Goal: Find specific page/section: Find specific page/section

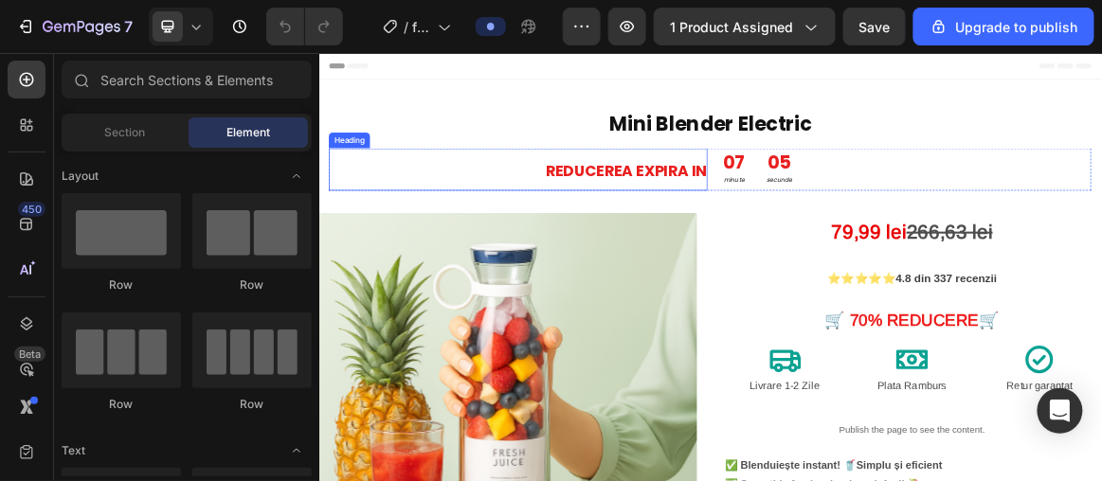
click at [803, 242] on h2 "REDUCEREA EXPIRA IN" at bounding box center [607, 221] width 549 height 62
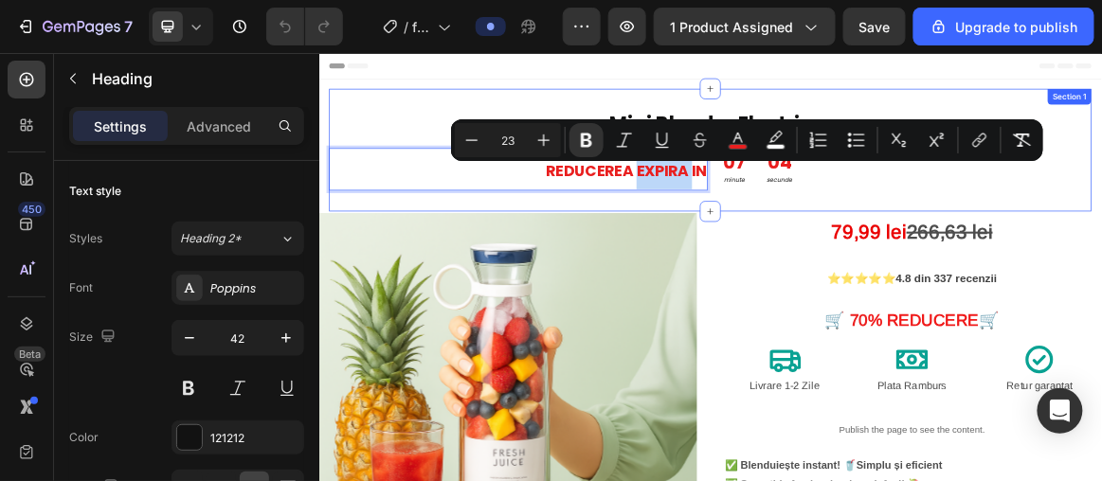
click at [416, 125] on div "Mini Blender Electric Heading REDUCEREA EXPIRA IN Heading 0 07 minute 04 secund…" at bounding box center [886, 193] width 1106 height 178
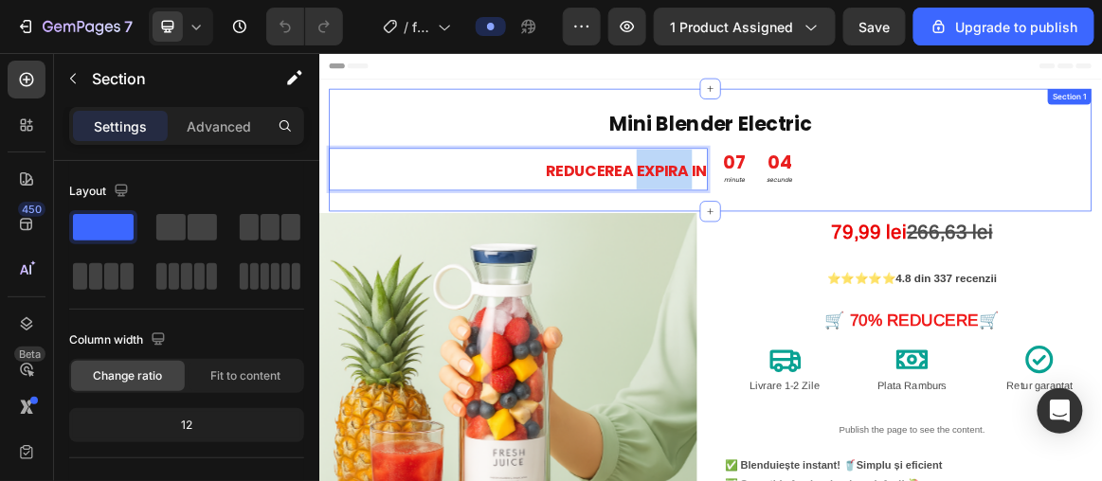
click at [416, 125] on div "Mini Blender Electric Heading REDUCEREA EXPIRA IN Heading 0 07 minute 04 secund…" at bounding box center [886, 193] width 1106 height 178
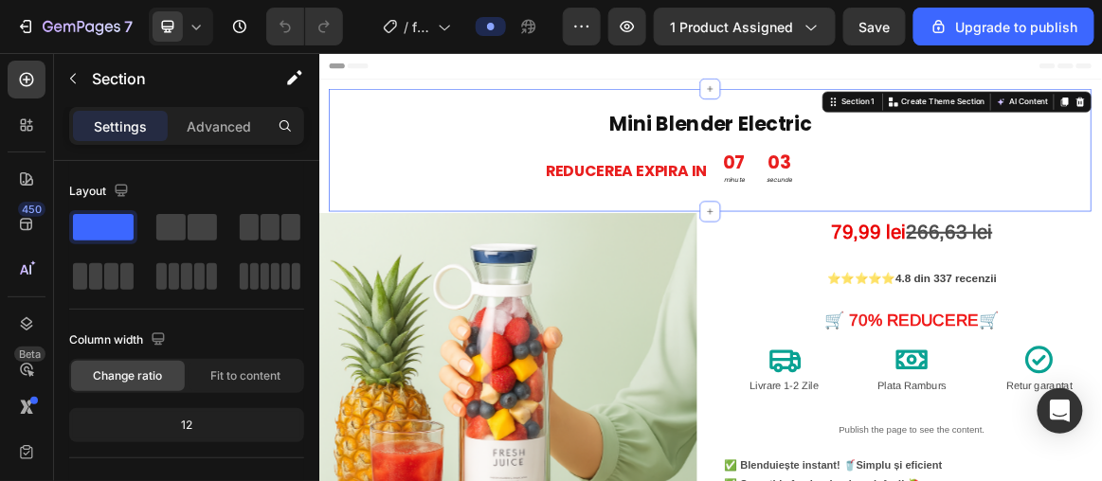
click at [419, 122] on div "Mini Blender Electric Heading ⁠⁠⁠⁠⁠⁠⁠ REDUCEREA EXPIRA IN Heading 07 minute 03 …" at bounding box center [886, 193] width 1106 height 178
click at [419, 122] on div "Mini Blender Electric Heading ⁠⁠⁠⁠⁠⁠⁠ REDUCEREA EXPIRA IN Heading 07 minute 02 …" at bounding box center [886, 193] width 1106 height 178
click at [423, 119] on div "Mini Blender Electric Heading ⁠⁠⁠⁠⁠⁠⁠ REDUCEREA EXPIRA IN Heading 07 minute 02 …" at bounding box center [886, 193] width 1106 height 178
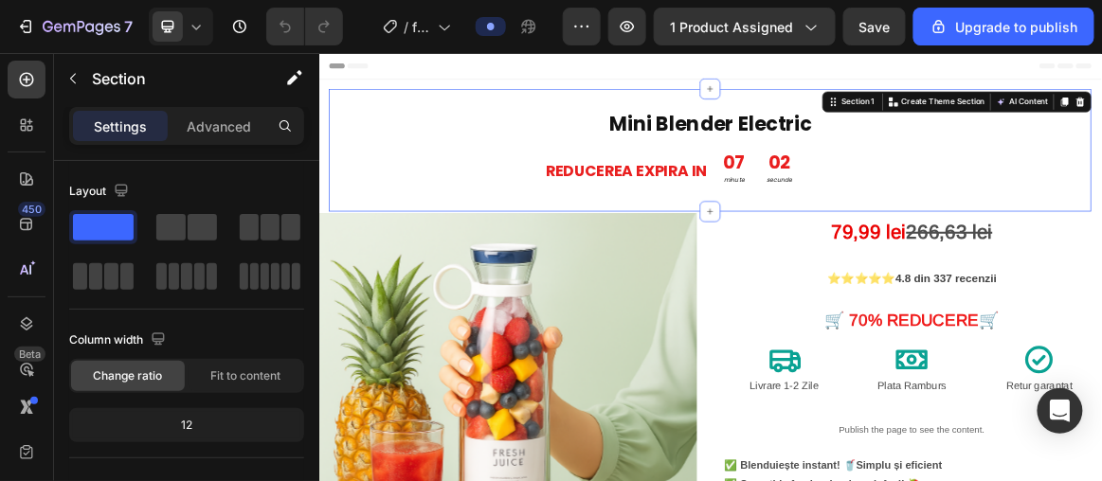
click at [423, 119] on div "Mini Blender Electric Heading ⁠⁠⁠⁠⁠⁠⁠ REDUCEREA EXPIRA IN Heading 07 minute 02 …" at bounding box center [886, 193] width 1106 height 178
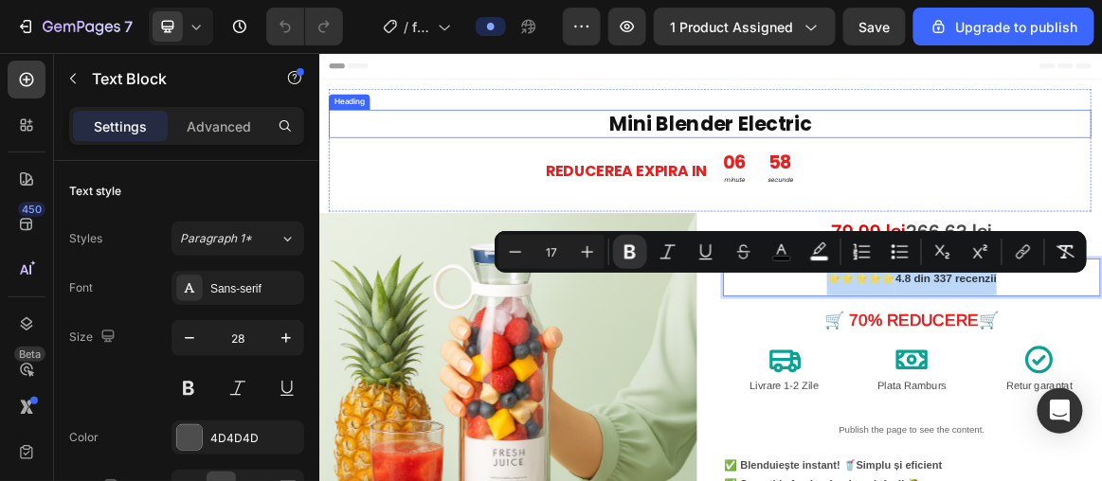
click at [818, 161] on h2 "Mini Blender Electric" at bounding box center [886, 154] width 1106 height 41
click at [816, 161] on h2 "Mini Blender Electric" at bounding box center [886, 154] width 1106 height 41
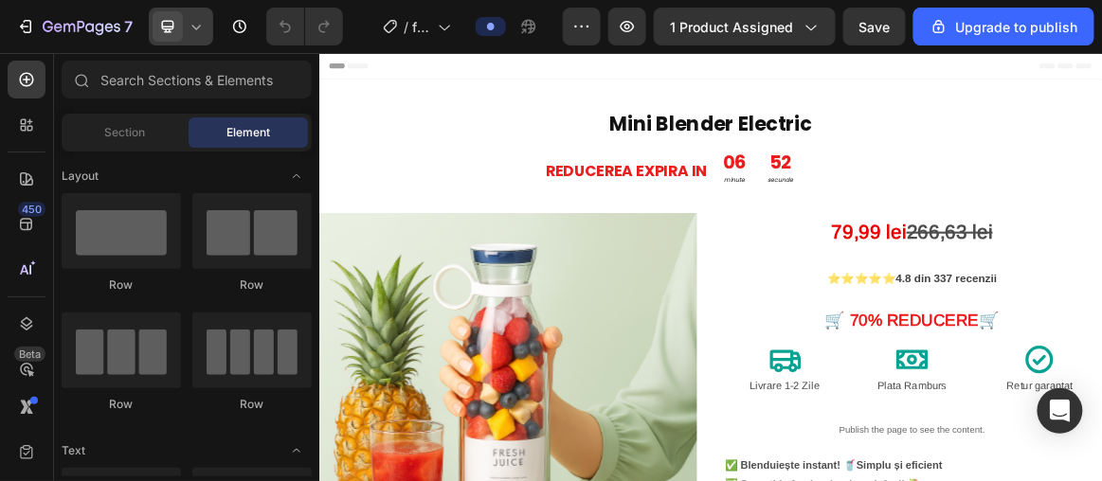
click at [161, 13] on span at bounding box center [167, 26] width 30 height 30
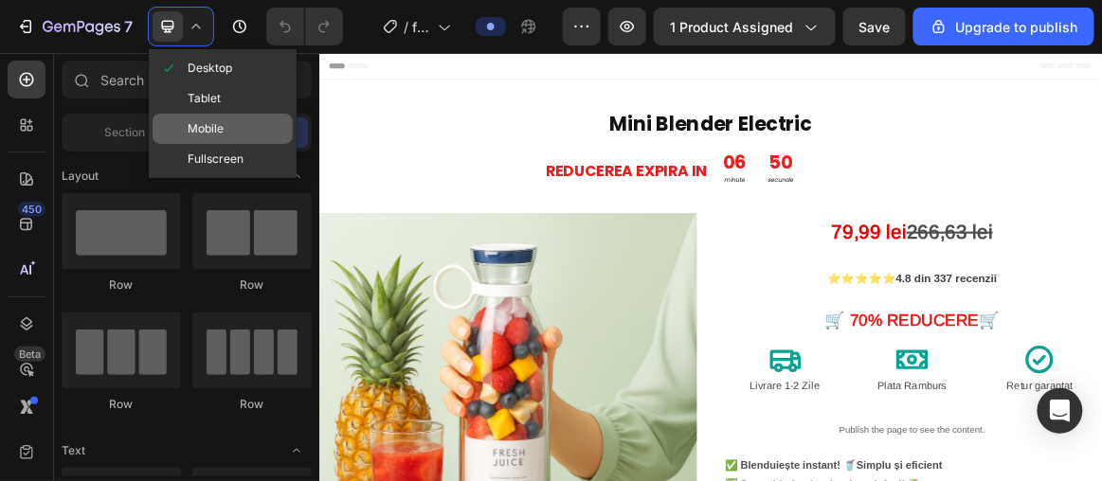
click at [228, 144] on div "Mobile" at bounding box center [222, 159] width 140 height 30
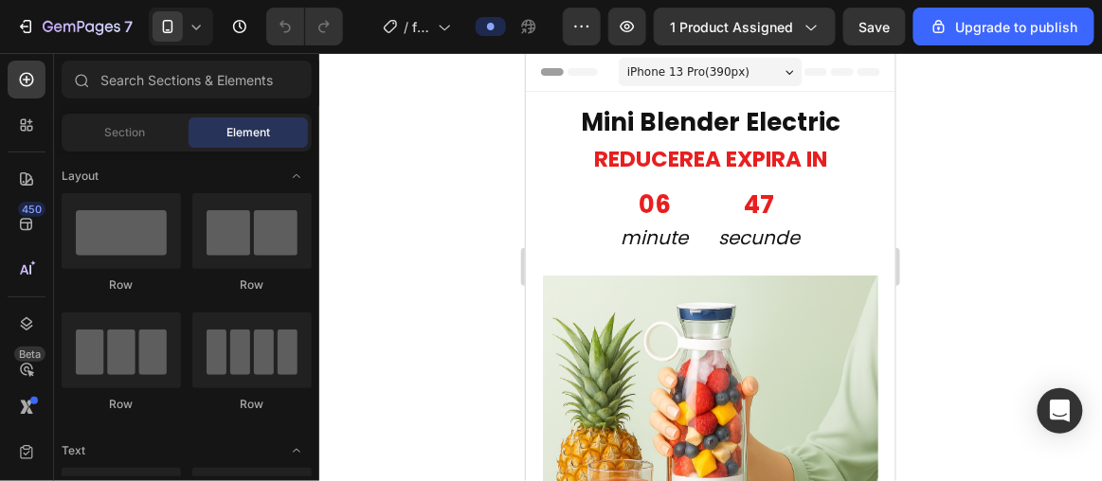
click at [380, 142] on div at bounding box center [710, 267] width 782 height 428
